Goal: Information Seeking & Learning: Learn about a topic

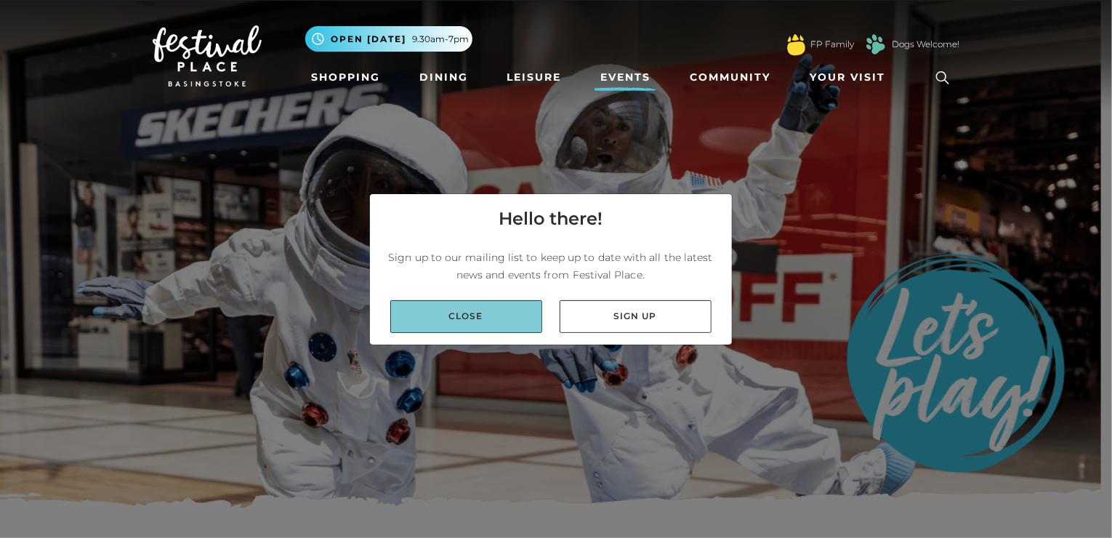
click at [443, 317] on link "Close" at bounding box center [466, 316] width 152 height 33
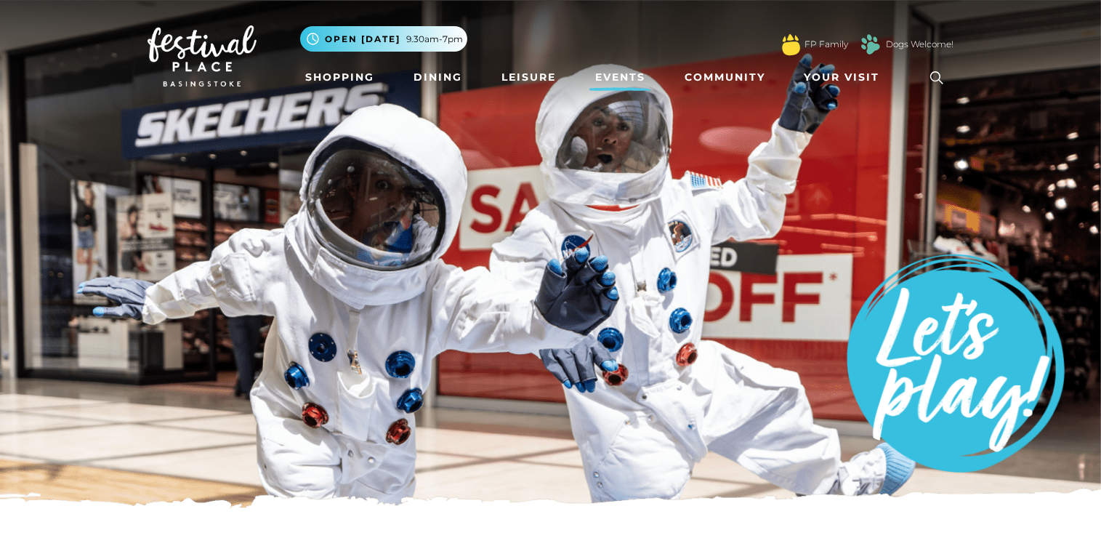
click at [615, 72] on link "Events" at bounding box center [620, 77] width 62 height 27
